Goal: Check status

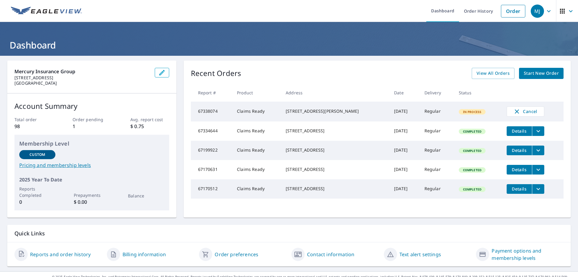
click at [463, 113] on span "In Process" at bounding box center [472, 112] width 26 height 4
